Goal: Task Accomplishment & Management: Manage account settings

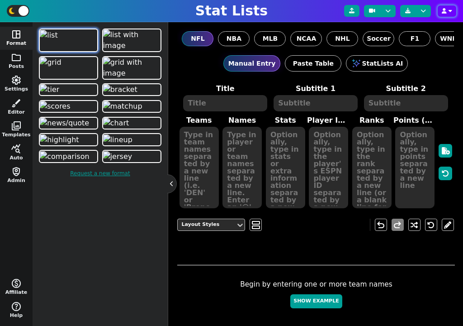
click at [445, 10] on icon "button" at bounding box center [444, 10] width 5 height 5
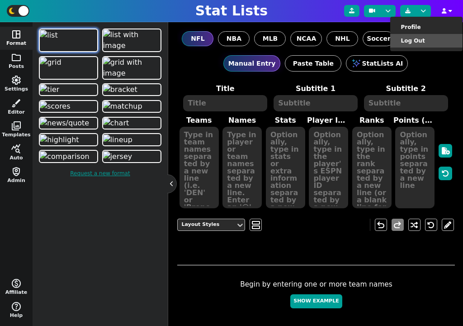
click at [424, 41] on li "Log Out" at bounding box center [427, 41] width 72 height 14
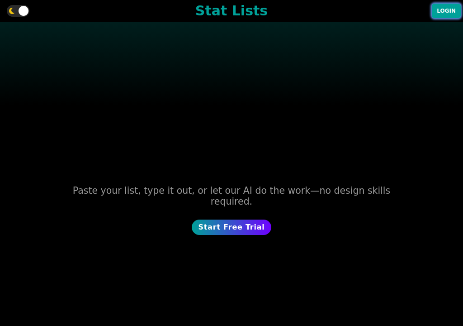
click at [447, 12] on button "Login" at bounding box center [446, 11] width 29 height 14
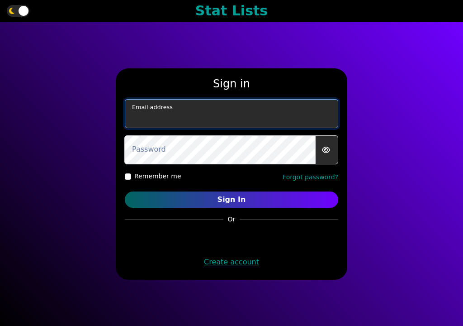
click at [244, 122] on input "email" at bounding box center [232, 113] width 214 height 29
paste input "auth_token"
click at [211, 117] on input "auth_token" at bounding box center [232, 113] width 214 height 29
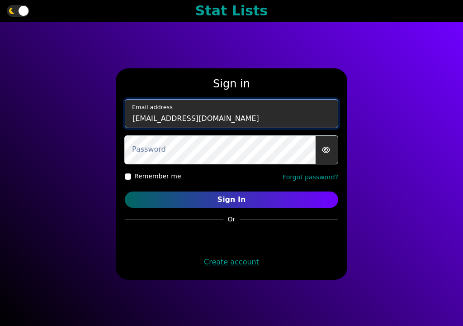
type input "[EMAIL_ADDRESS][DOMAIN_NAME]"
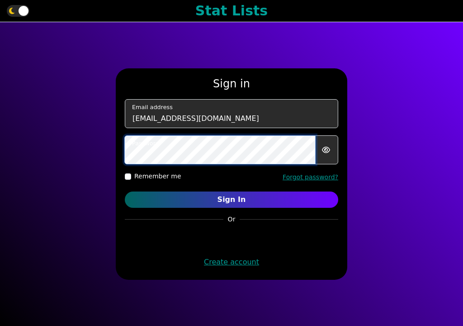
click at [125, 191] on button "Sign In" at bounding box center [232, 199] width 214 height 16
